Goal: Transaction & Acquisition: Purchase product/service

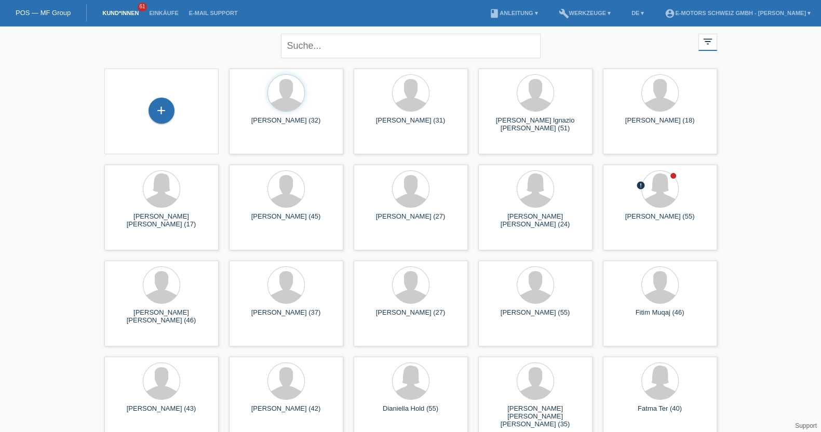
click at [161, 9] on li "Einkäufe" at bounding box center [163, 13] width 39 height 26
click at [160, 17] on li "Einkäufe" at bounding box center [163, 13] width 39 height 26
click at [158, 16] on link "Einkäufe" at bounding box center [163, 13] width 39 height 6
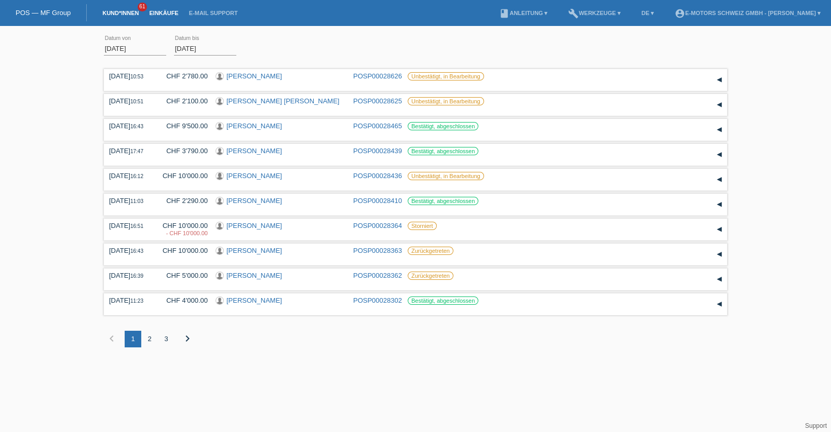
click at [113, 11] on link "Kund*innen" at bounding box center [120, 13] width 47 height 6
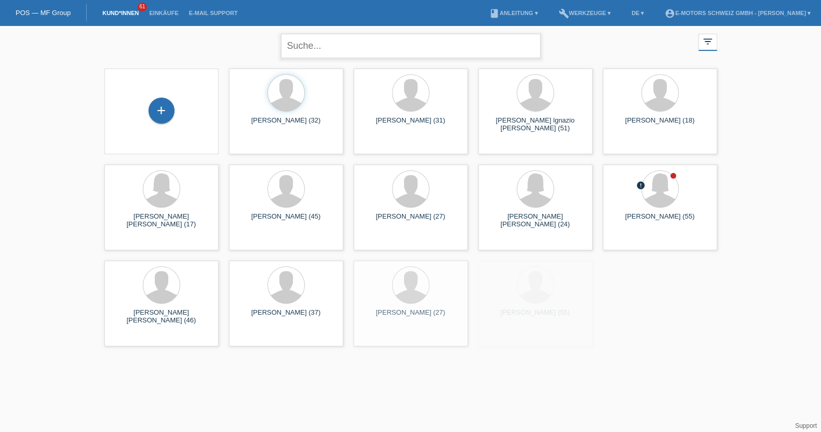
click at [356, 40] on input "text" at bounding box center [411, 46] width 260 height 24
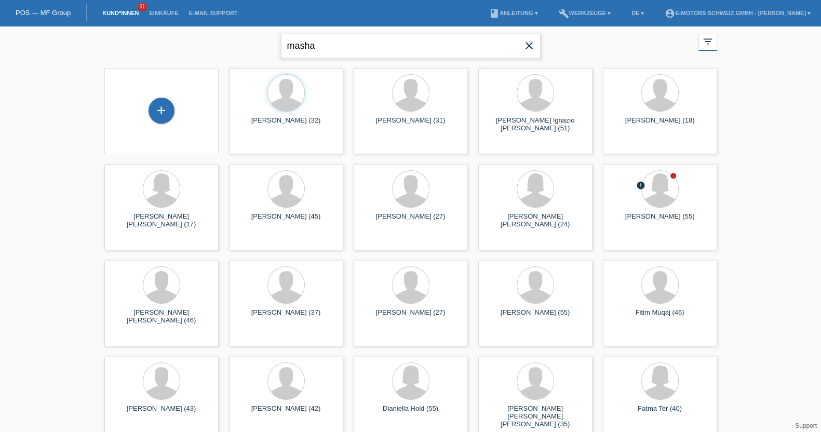
type input "masha"
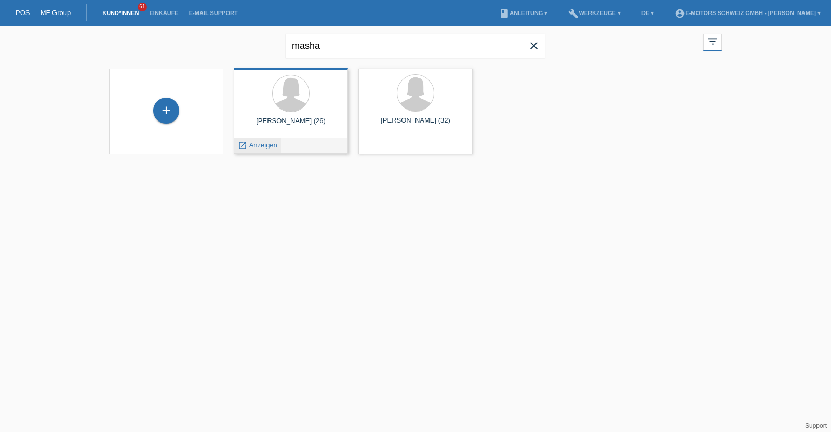
click at [259, 143] on span "Anzeigen" at bounding box center [263, 145] width 28 height 8
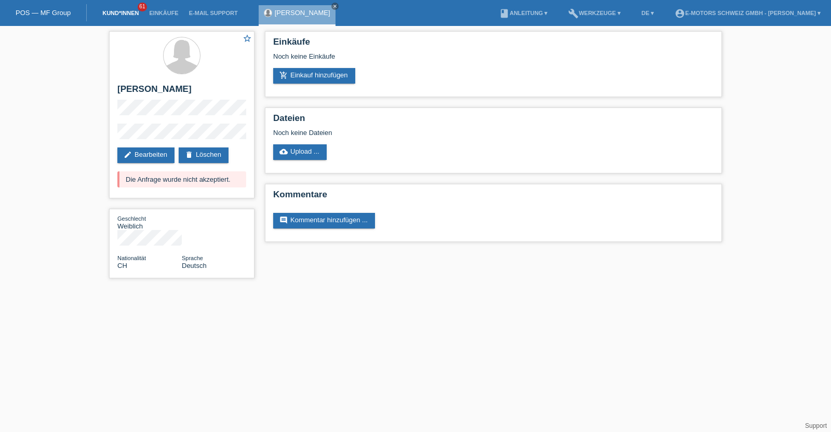
click at [111, 12] on link "Kund*innen" at bounding box center [120, 13] width 47 height 6
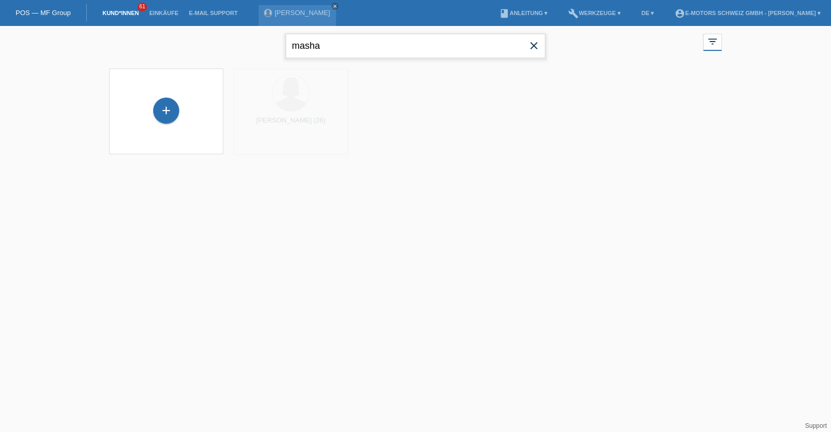
click at [330, 50] on input "masha" at bounding box center [416, 46] width 260 height 24
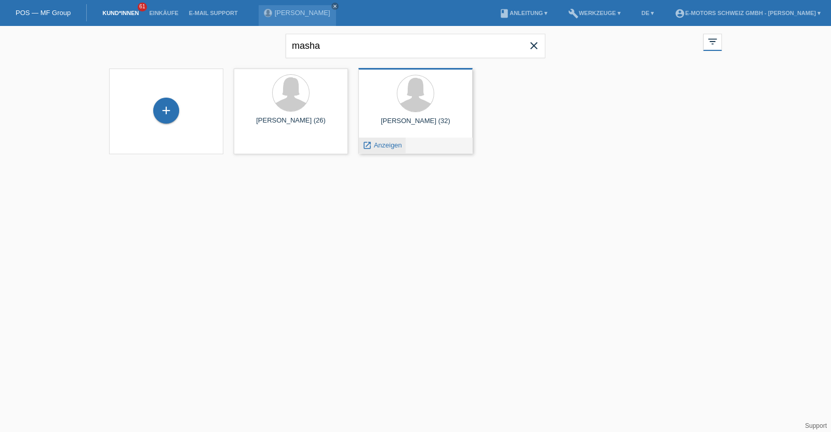
click at [400, 145] on span "Anzeigen" at bounding box center [388, 145] width 28 height 8
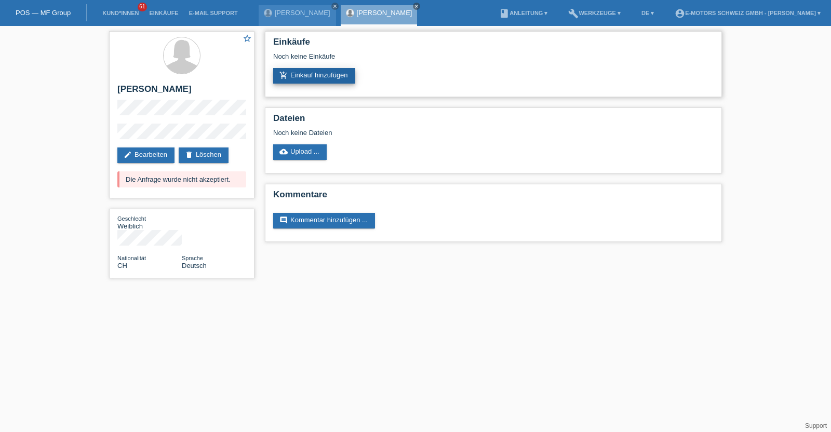
click at [311, 74] on link "add_shopping_cart Einkauf hinzufügen" at bounding box center [314, 76] width 82 height 16
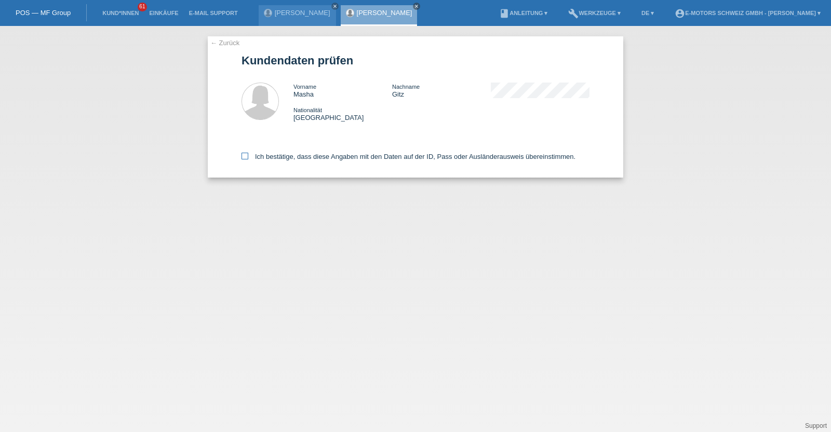
click at [291, 159] on label "Ich bestätige, dass diese Angaben mit den Daten auf der ID, Pass oder Ausländer…" at bounding box center [408, 157] width 334 height 8
click at [248, 159] on input "Ich bestätige, dass diese Angaben mit den Daten auf der ID, Pass oder Ausländer…" at bounding box center [244, 156] width 7 height 7
checkbox input "true"
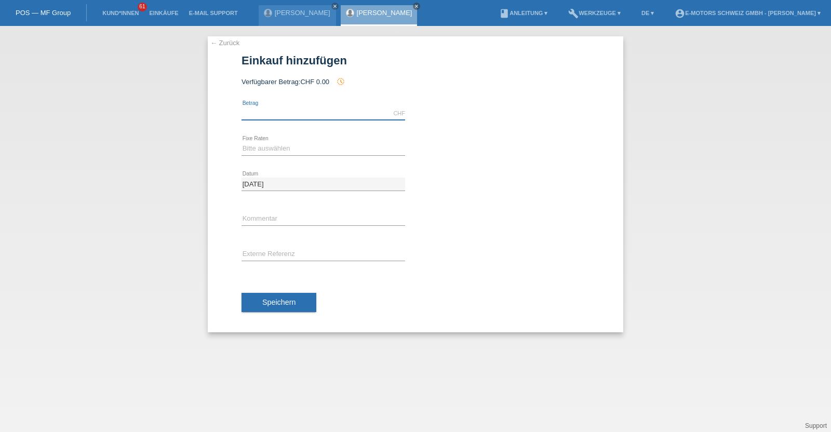
click at [338, 107] on input "text" at bounding box center [323, 113] width 164 height 13
type input "2890.00"
click at [298, 147] on select "Bitte auswählen 12 Raten 24 Raten 36 Raten 48 Raten" at bounding box center [323, 148] width 164 height 12
select select "214"
click at [241, 142] on select "Bitte auswählen 12 Raten 24 Raten 36 Raten 48 Raten" at bounding box center [323, 148] width 164 height 12
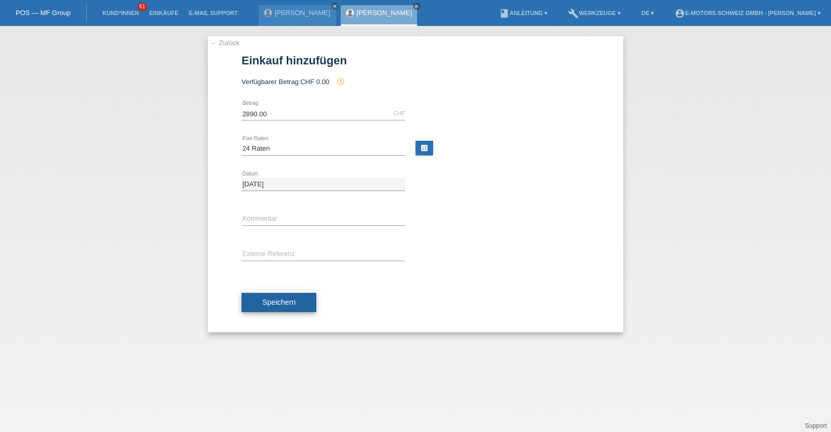
click at [274, 303] on span "Speichern" at bounding box center [278, 302] width 33 height 8
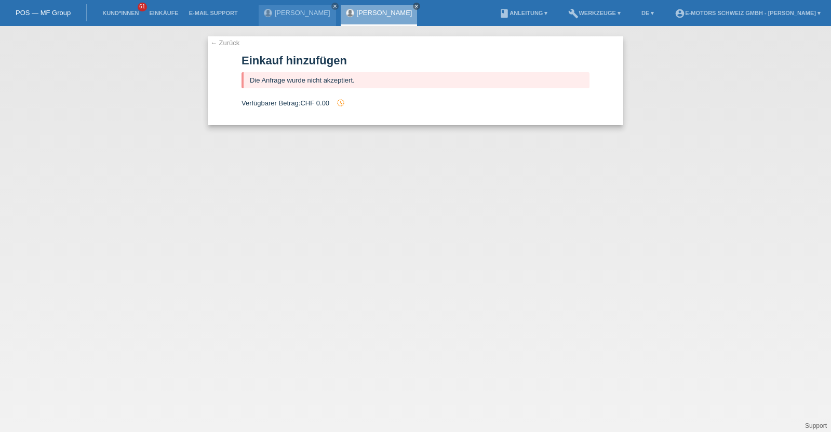
click at [357, 15] on link "[PERSON_NAME]" at bounding box center [385, 13] width 56 height 8
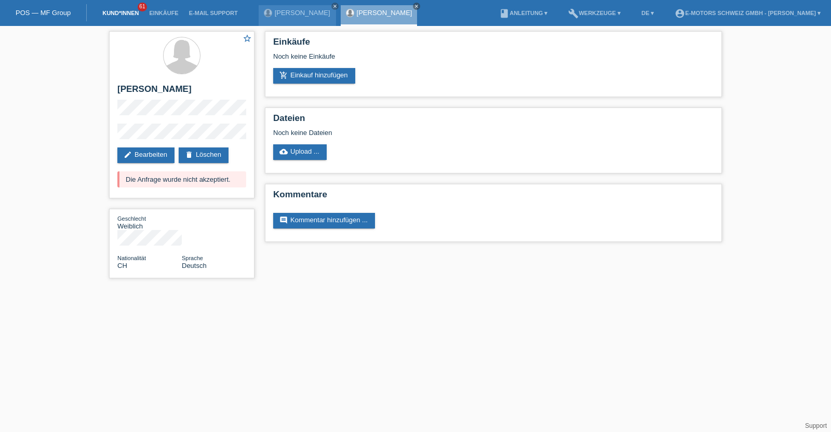
click at [116, 13] on link "Kund*innen" at bounding box center [120, 13] width 47 height 6
